Goal: Task Accomplishment & Management: Complete application form

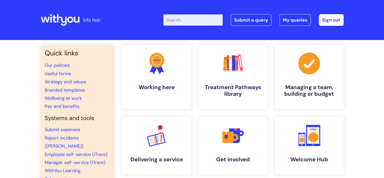
click at [179, 20] on input "Enter your search term here..." at bounding box center [192, 19] width 59 height 11
click at [206, 36] on header "info hub Enter your search term here... Search Submit a query My queries Welcom…" at bounding box center [192, 20] width 384 height 40
click at [253, 22] on link "Submit a query" at bounding box center [251, 20] width 41 height 12
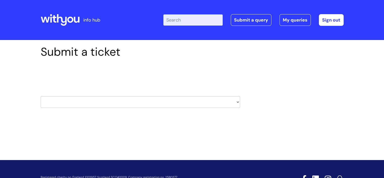
click at [229, 100] on select "HR / People IT and Support Clinical Drug Alerts Finance Accounts Data Support T…" at bounding box center [141, 102] width 200 height 12
select select "hr_/_people"
click at [41, 96] on select "HR / People IT and Support Clinical Drug Alerts Finance Accounts Data Support T…" at bounding box center [141, 102] width 200 height 12
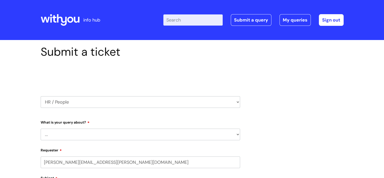
click at [125, 132] on select "... Absence Query Holiday Query Employee change request General HR Query iTrent…" at bounding box center [141, 134] width 200 height 12
select select "General HR Query"
click at [41, 128] on select "... Absence Query Holiday Query Employee change request General HR Query iTrent…" at bounding box center [141, 134] width 200 height 12
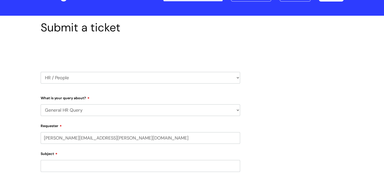
scroll to position [51, 0]
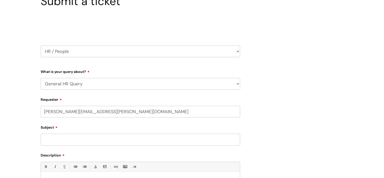
click at [107, 143] on input "Subject" at bounding box center [141, 139] width 200 height 12
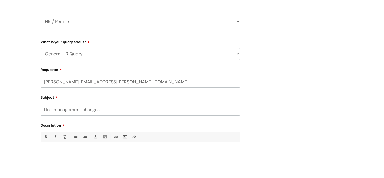
scroll to position [101, 0]
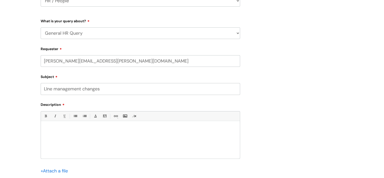
type input "LIne management changes"
click at [85, 134] on div at bounding box center [140, 140] width 199 height 35
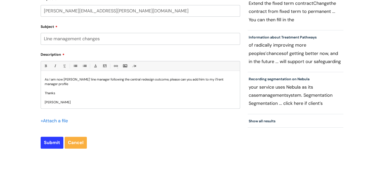
scroll to position [152, 0]
click at [55, 77] on p "As I am now Robin Pollards' line manager following the central redesign outcome…" at bounding box center [140, 81] width 191 height 9
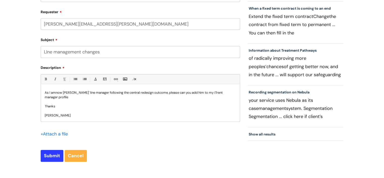
scroll to position [126, 0]
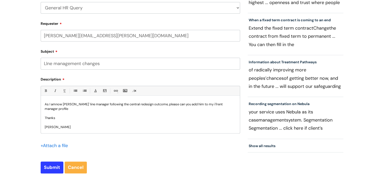
click at [69, 107] on p "As I am now Robin Pollards' line manager following the central redesign outcome…" at bounding box center [140, 106] width 191 height 9
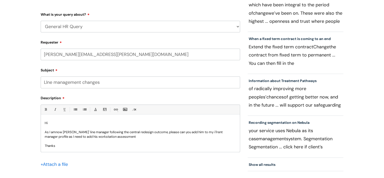
scroll to position [152, 0]
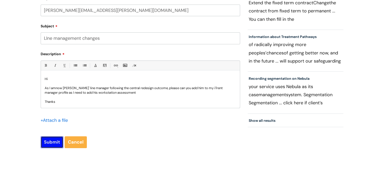
click at [53, 144] on input "Submit" at bounding box center [52, 142] width 23 height 12
type input "Please Wait..."
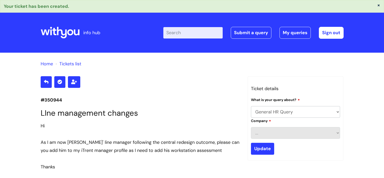
select select "General HR Query"
